Goal: Information Seeking & Learning: Learn about a topic

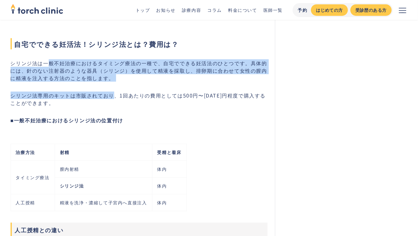
drag, startPoint x: 46, startPoint y: 62, endPoint x: 115, endPoint y: 92, distance: 75.0
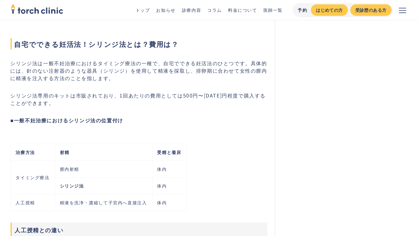
drag, startPoint x: 115, startPoint y: 92, endPoint x: 66, endPoint y: 105, distance: 50.0
click at [66, 105] on p "シリンジ法専用のキットは市販されており、1回あたりの費用としては500円〜[DATE]円程度で購入することができます。" at bounding box center [139, 99] width 257 height 15
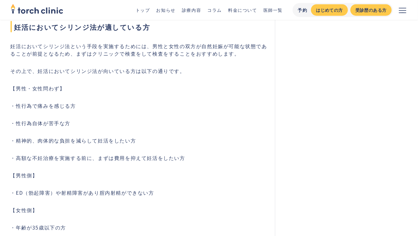
scroll to position [652, 0]
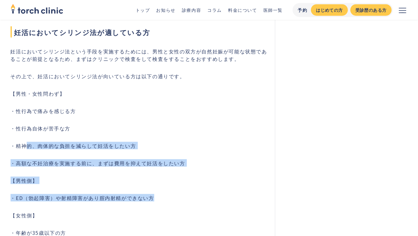
drag, startPoint x: 28, startPoint y: 146, endPoint x: 171, endPoint y: 197, distance: 151.0
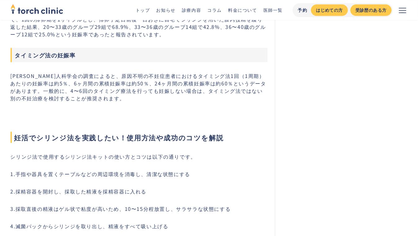
scroll to position [1491, 0]
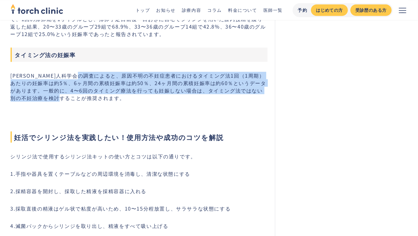
drag, startPoint x: 102, startPoint y: 68, endPoint x: 70, endPoint y: 89, distance: 37.7
click at [70, 89] on p "[PERSON_NAME]人科学会の調査によると、原因不明の不妊症患者におけるタイミング法1回（1周期）あたりの妊娠率は約5％、6ヶ月間の累積妊娠率は約50％…" at bounding box center [139, 87] width 257 height 30
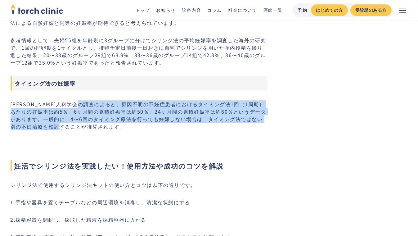
scroll to position [1429, 0]
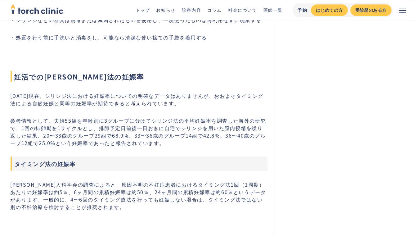
drag, startPoint x: 133, startPoint y: 166, endPoint x: 125, endPoint y: 146, distance: 21.0
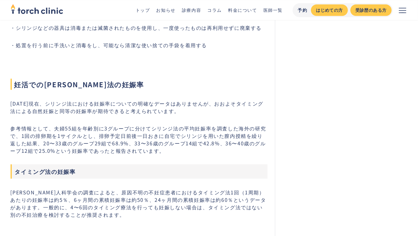
drag, startPoint x: 124, startPoint y: 147, endPoint x: 121, endPoint y: 139, distance: 8.6
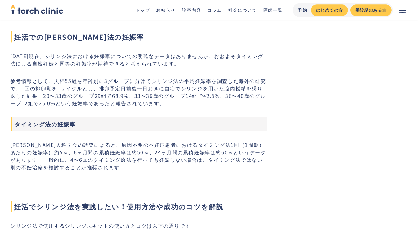
scroll to position [1436, 0]
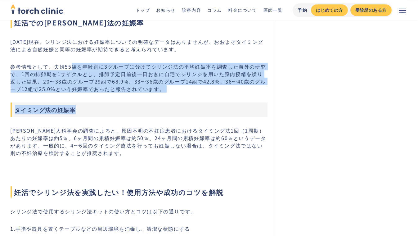
drag, startPoint x: 72, startPoint y: 58, endPoint x: 163, endPoint y: 91, distance: 96.4
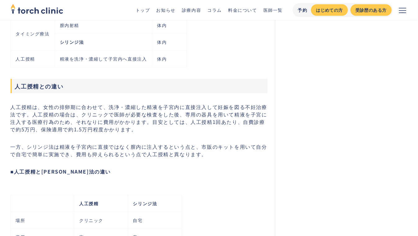
scroll to position [0, 0]
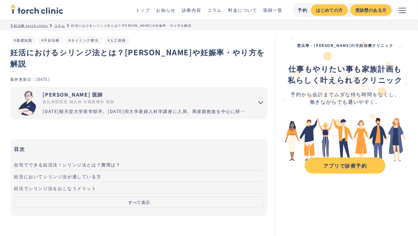
drag, startPoint x: 90, startPoint y: 135, endPoint x: 73, endPoint y: -7, distance: 142.6
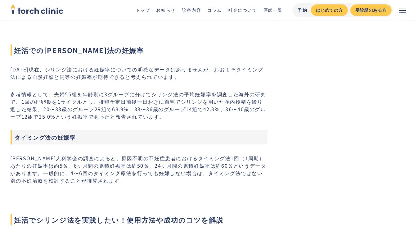
scroll to position [1398, 0]
